Goal: Task Accomplishment & Management: Use online tool/utility

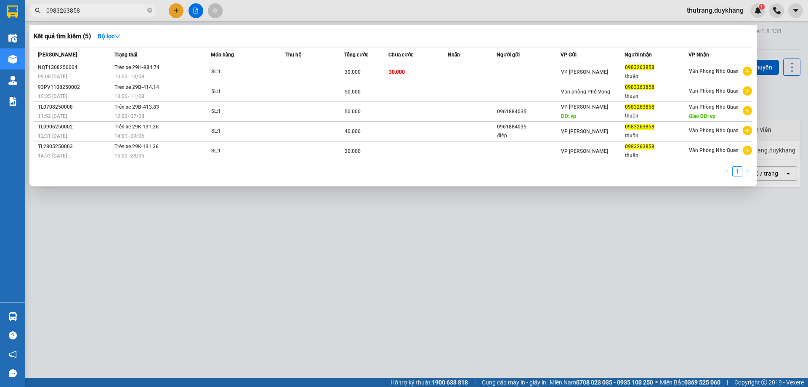
drag, startPoint x: 584, startPoint y: 293, endPoint x: 421, endPoint y: 247, distance: 169.7
click at [584, 292] on div at bounding box center [404, 193] width 808 height 387
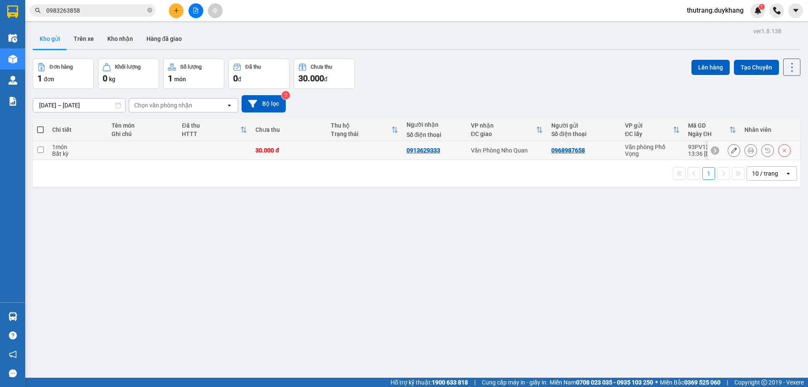
click at [137, 156] on td at bounding box center [142, 150] width 70 height 19
checkbox input "true"
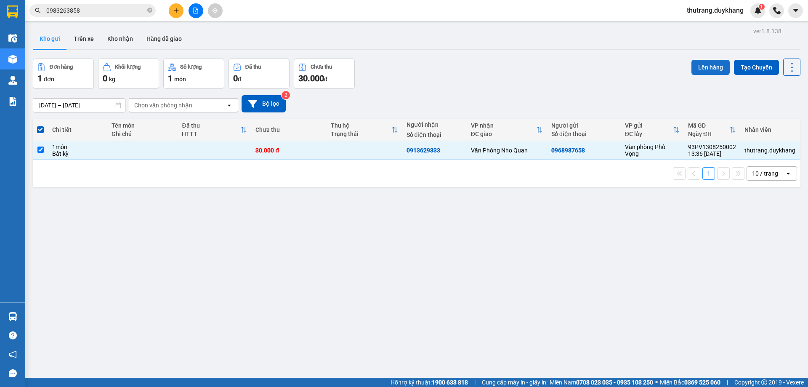
click at [706, 64] on button "Lên hàng" at bounding box center [710, 67] width 38 height 15
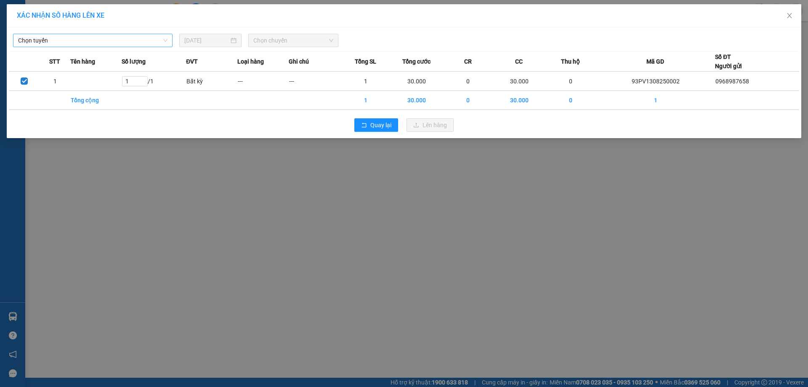
click at [158, 43] on span "Chọn tuyến" at bounding box center [92, 40] width 149 height 13
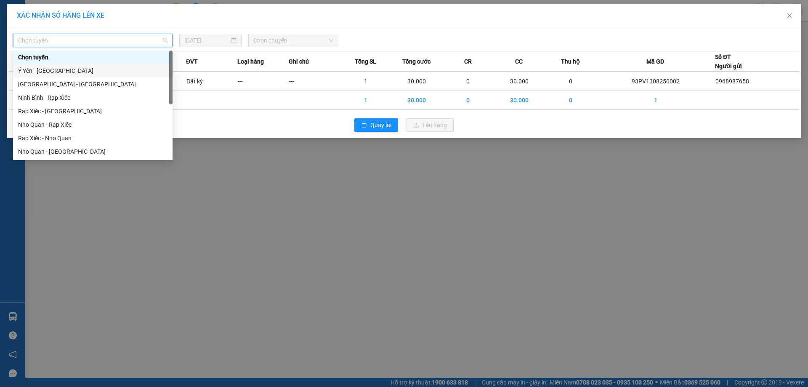
scroll to position [40, 0]
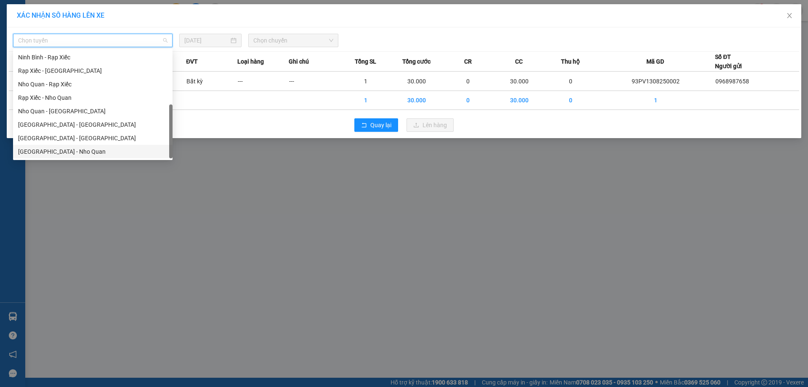
click at [73, 151] on div "[GEOGRAPHIC_DATA] - Nho Quan" at bounding box center [92, 151] width 149 height 9
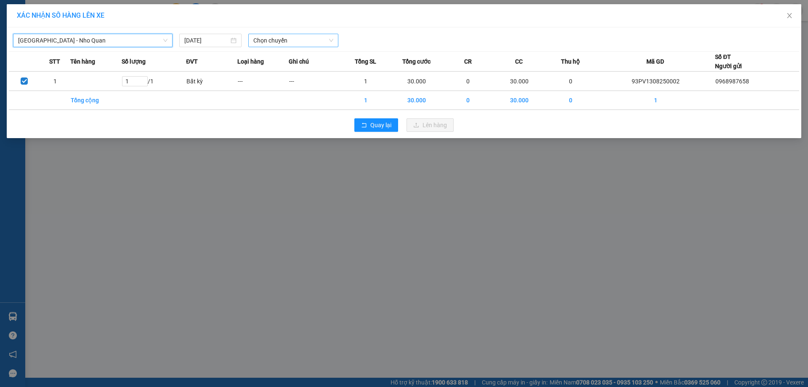
click at [300, 39] on span "Chọn chuyến" at bounding box center [293, 40] width 80 height 13
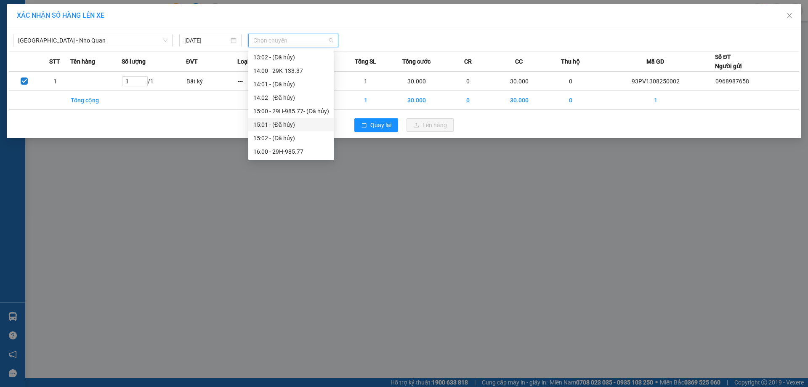
scroll to position [421, 0]
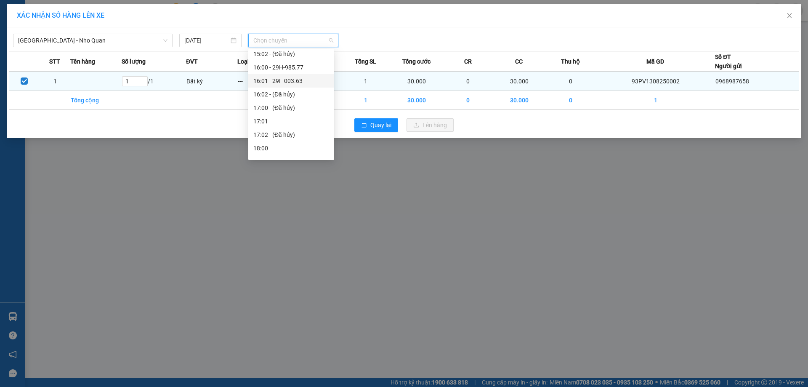
click at [298, 80] on div "16:01 - 29F-003.63" at bounding box center [291, 80] width 76 height 9
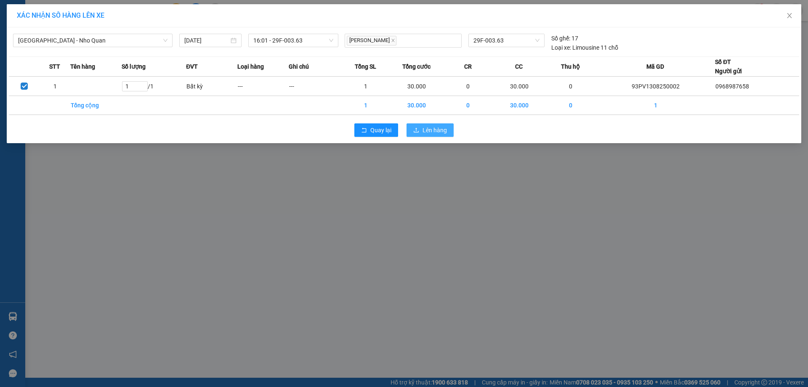
click at [431, 128] on span "Lên hàng" at bounding box center [435, 129] width 24 height 9
